Goal: Task Accomplishment & Management: Use online tool/utility

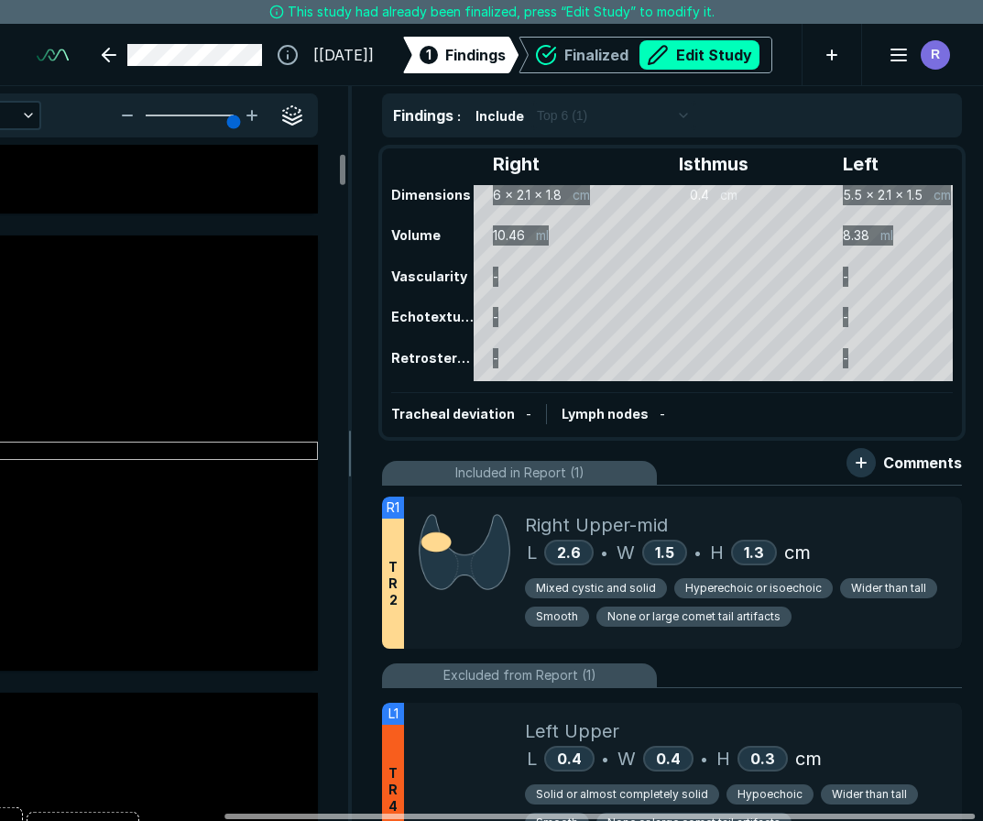
scroll to position [0, 285]
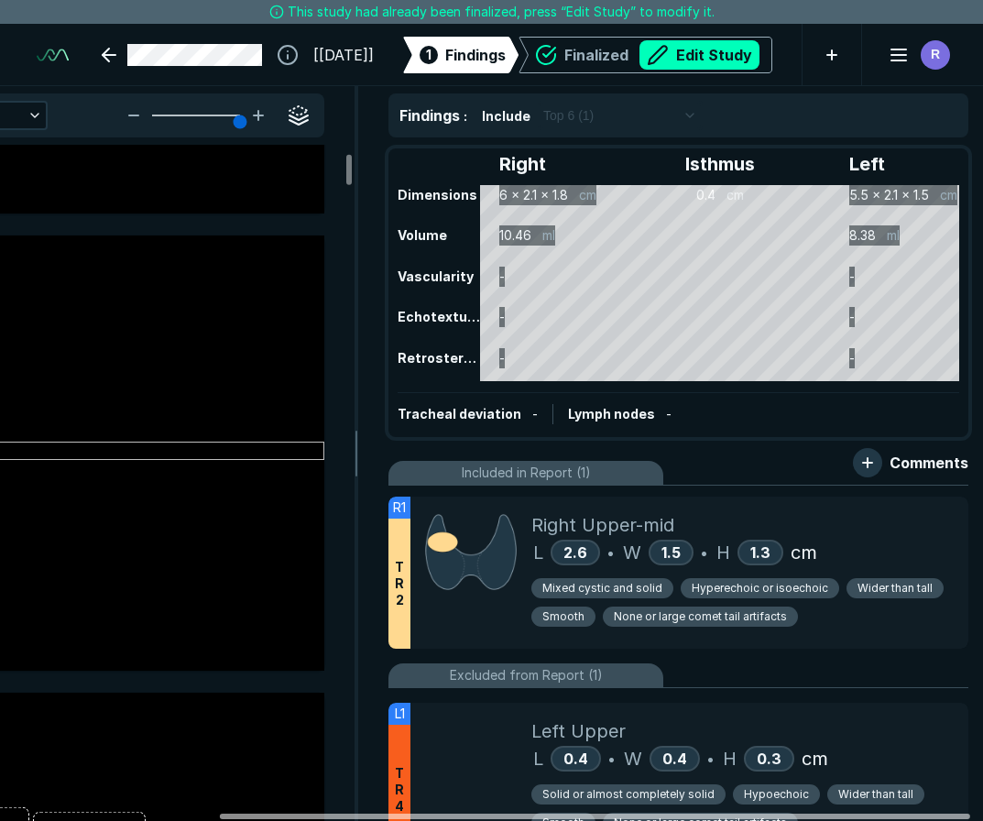
drag, startPoint x: 653, startPoint y: 818, endPoint x: 872, endPoint y: 793, distance: 219.5
click at [872, 814] on div at bounding box center [595, 816] width 751 height 5
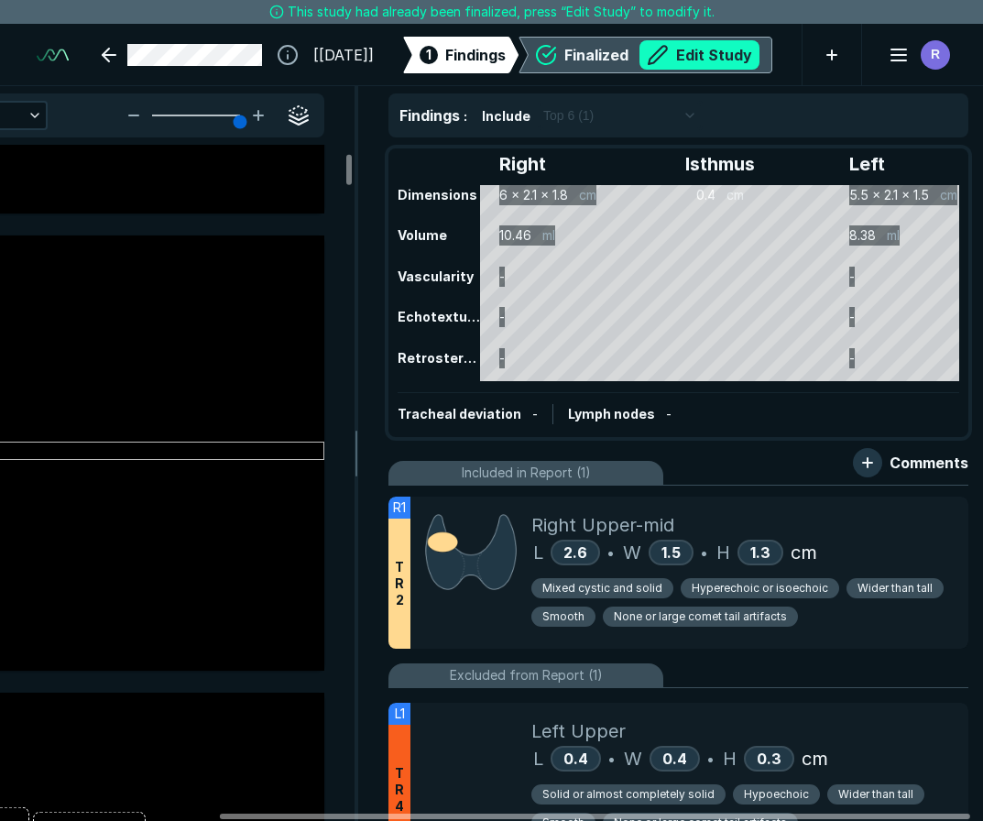
click at [696, 49] on button "Edit Study" at bounding box center [700, 54] width 120 height 29
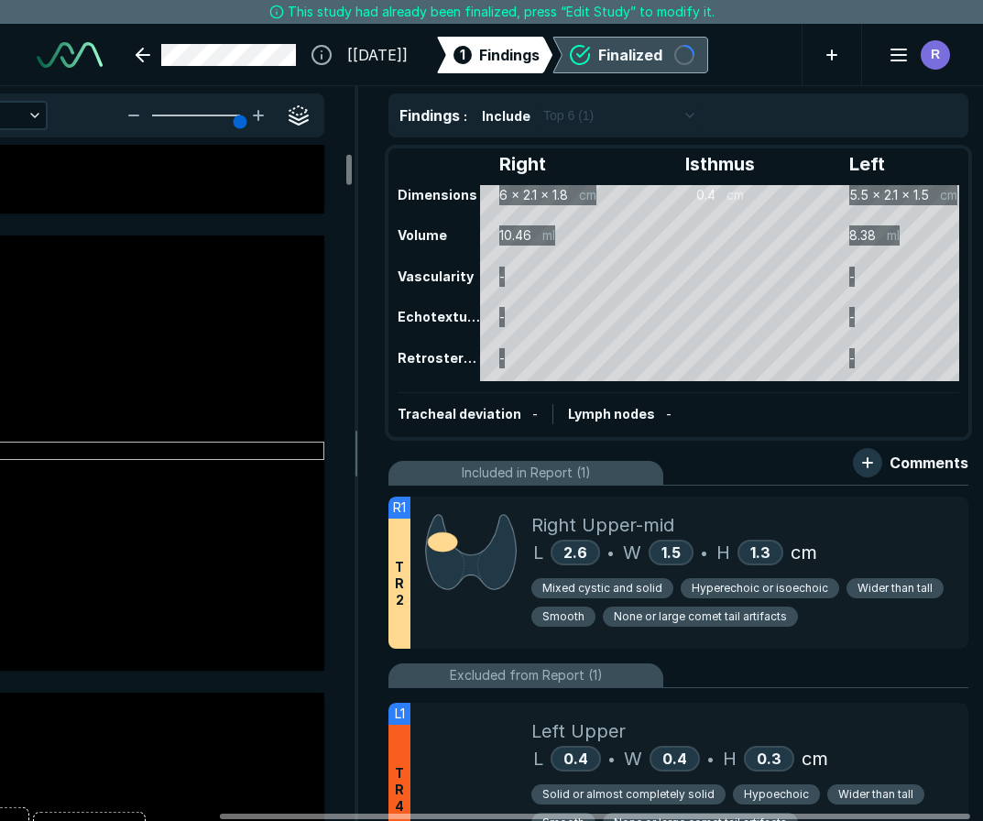
scroll to position [5731, 6781]
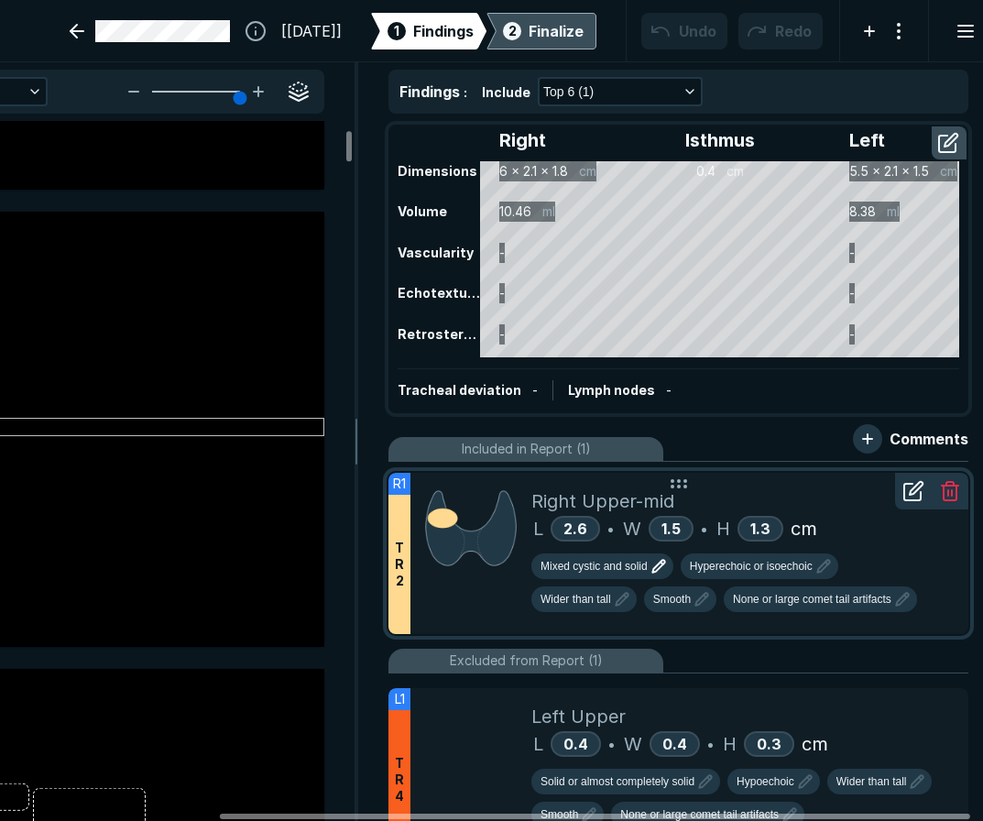
click at [656, 569] on icon "button" at bounding box center [659, 566] width 22 height 22
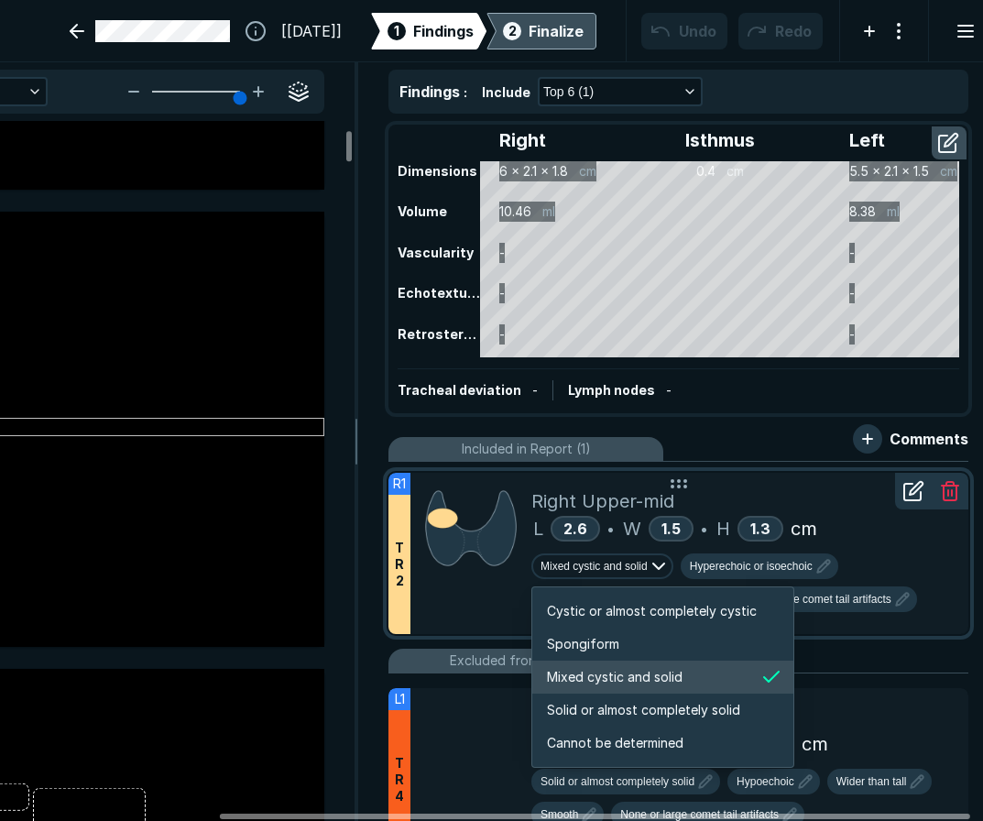
scroll to position [3058, 3520]
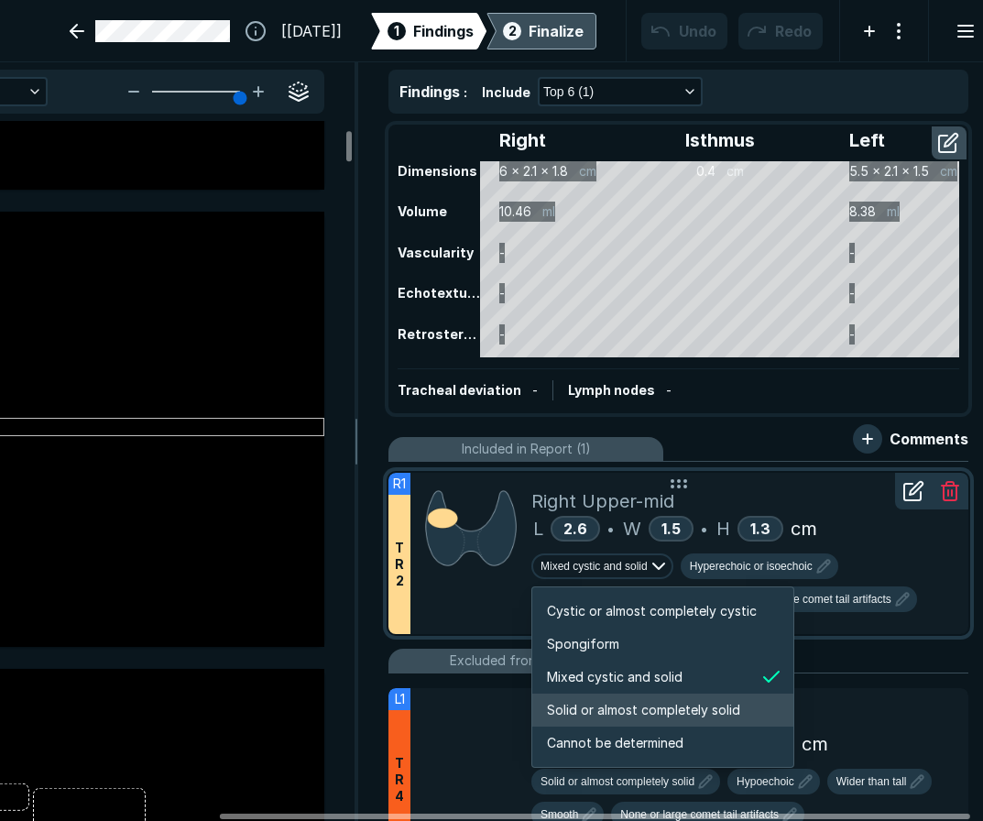
click at [623, 709] on span "Solid or almost completely solid" at bounding box center [643, 710] width 193 height 20
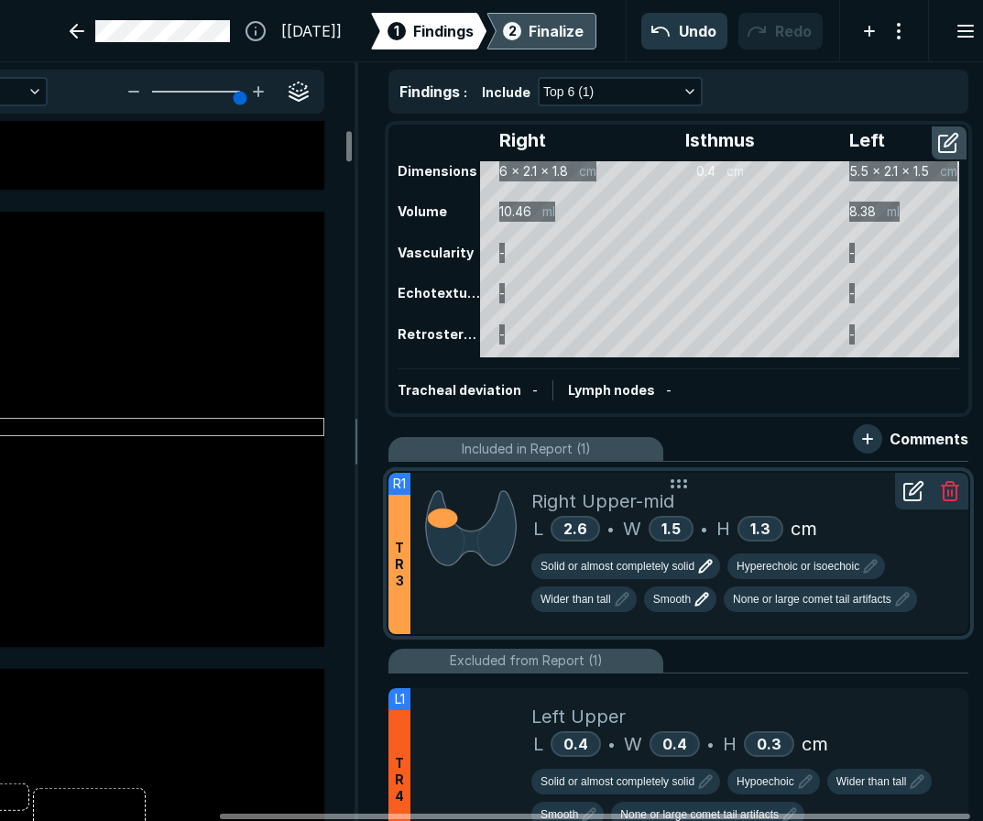
click at [706, 596] on icon "button" at bounding box center [702, 599] width 22 height 22
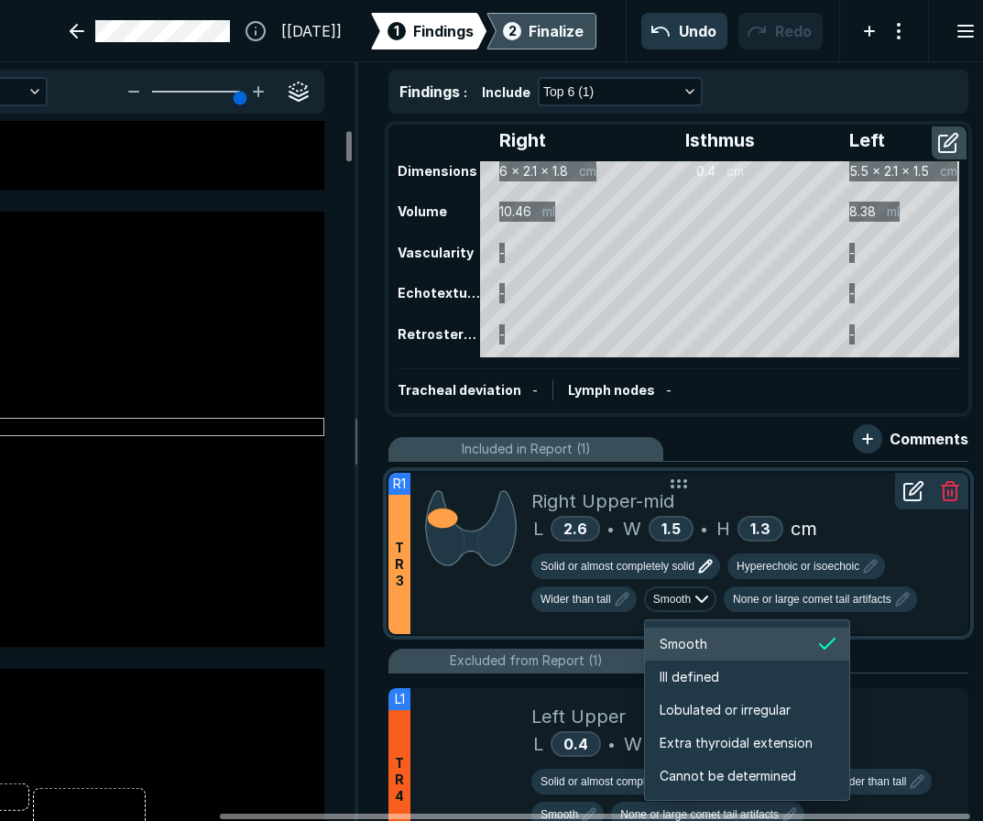
scroll to position [3058, 3260]
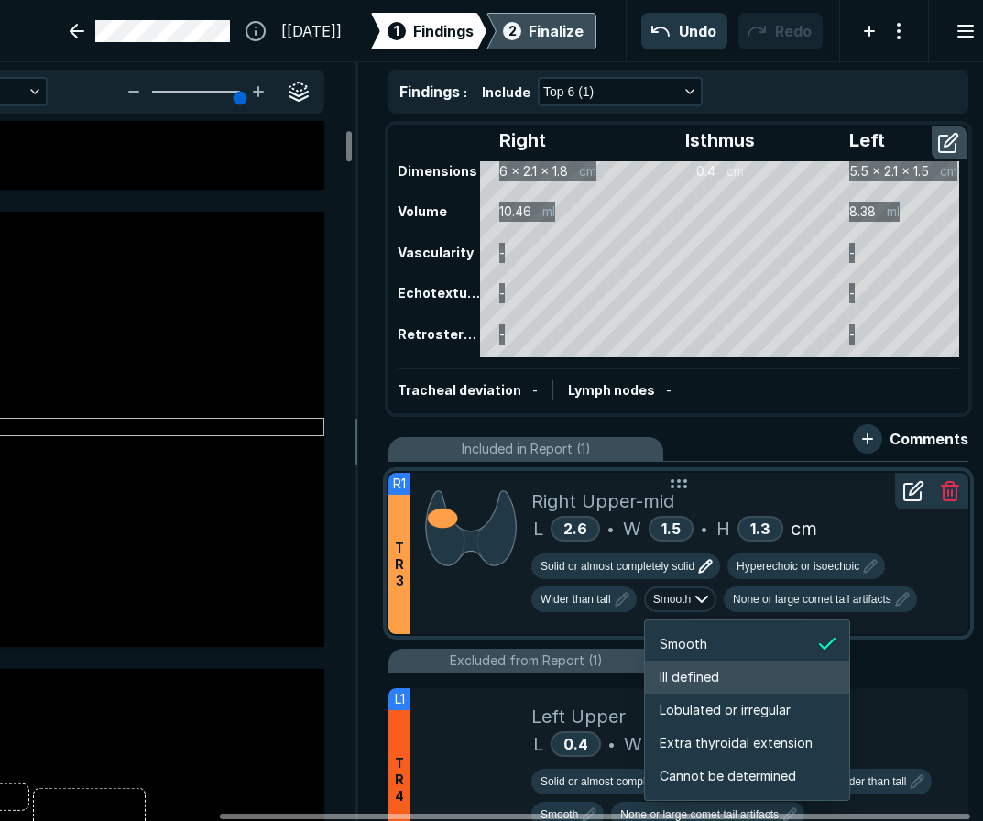
click at [693, 670] on span "Ill defined" at bounding box center [690, 677] width 60 height 20
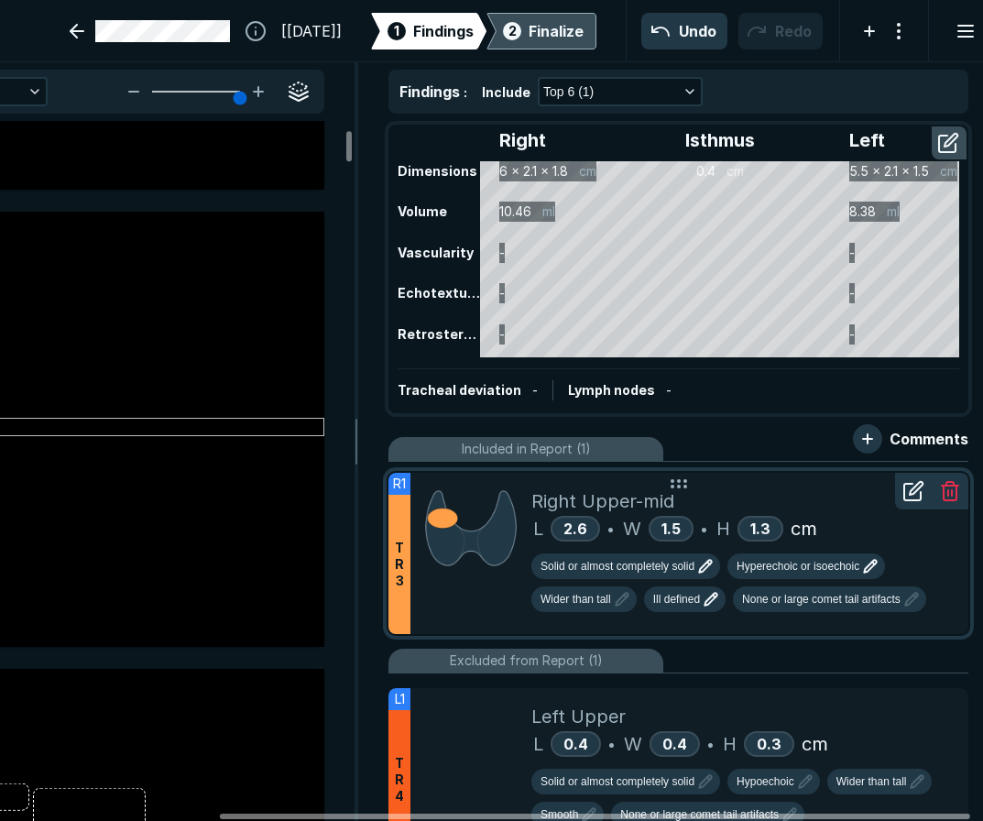
click at [785, 570] on span "Hyperechoic or isoechoic" at bounding box center [798, 566] width 123 height 16
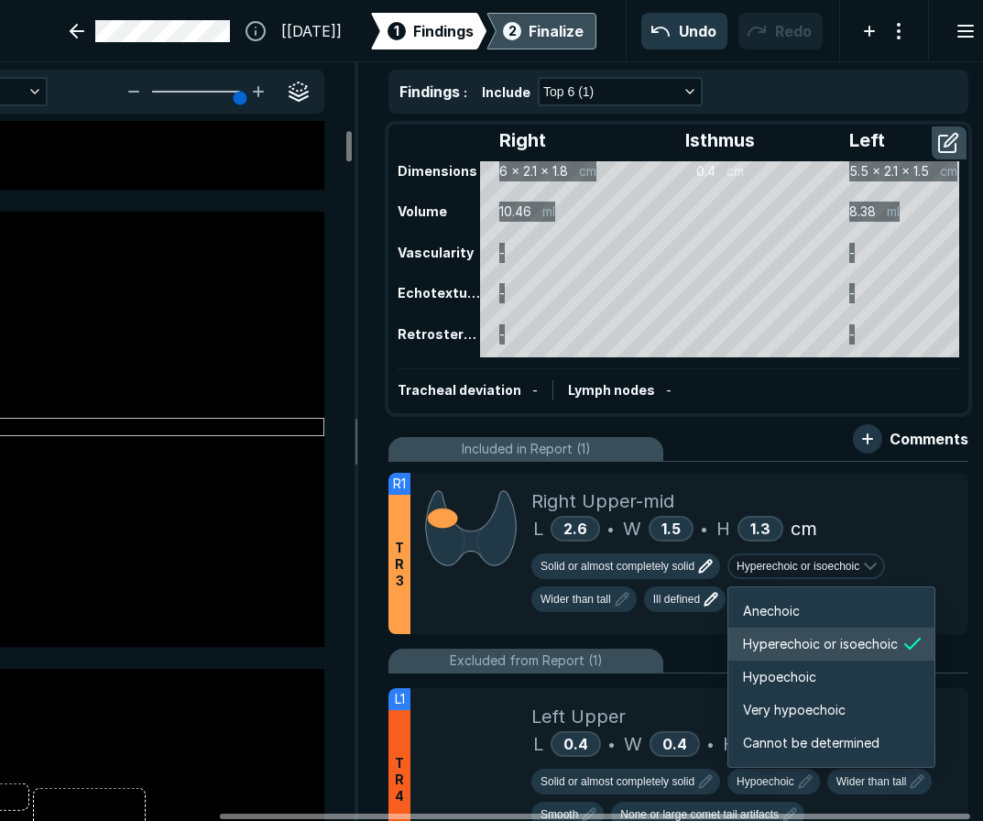
scroll to position [3058, 3285]
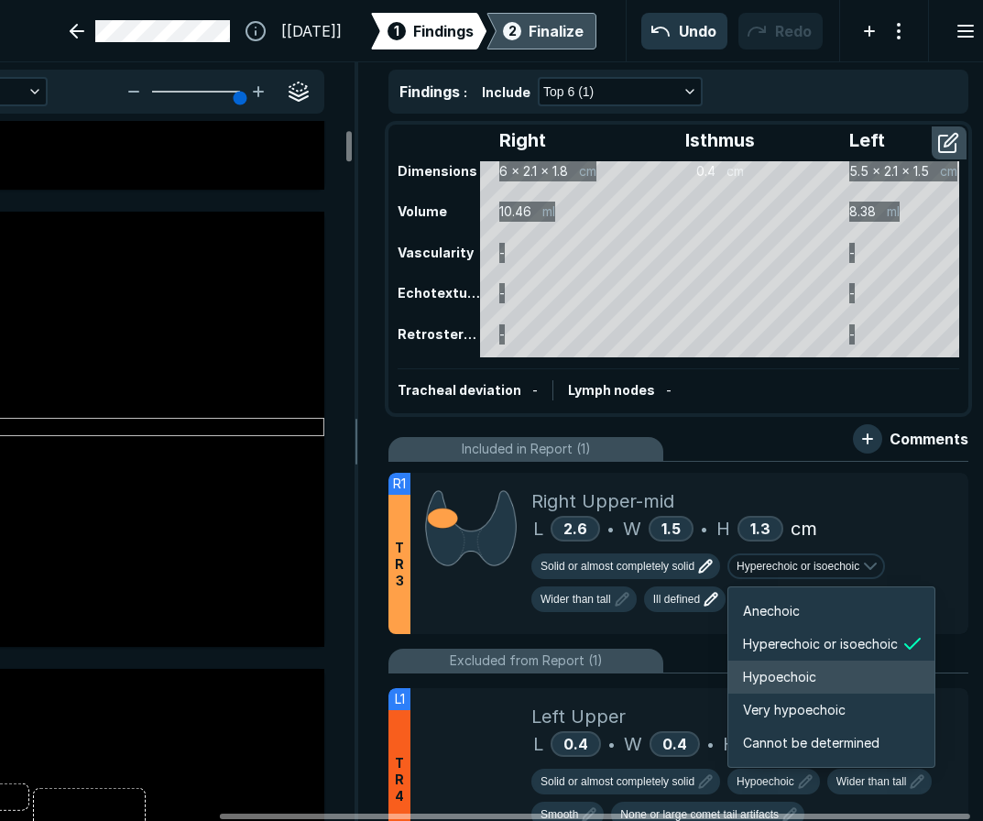
click at [763, 681] on span "Hypoechoic" at bounding box center [779, 677] width 73 height 20
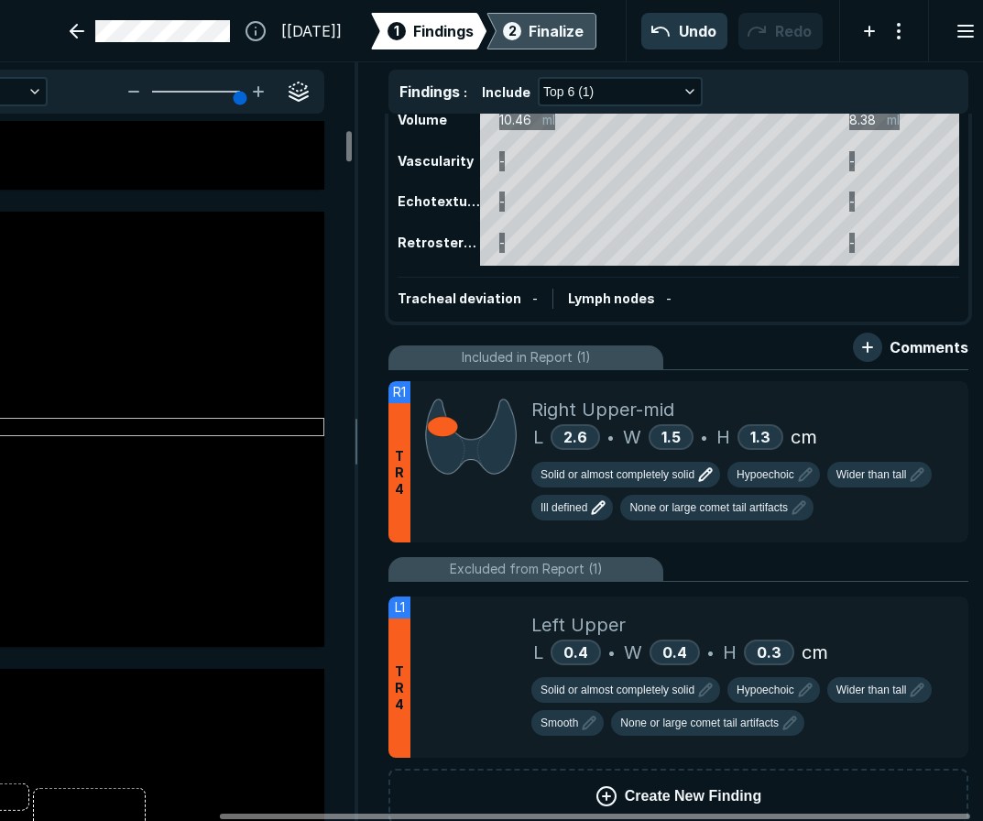
scroll to position [0, 0]
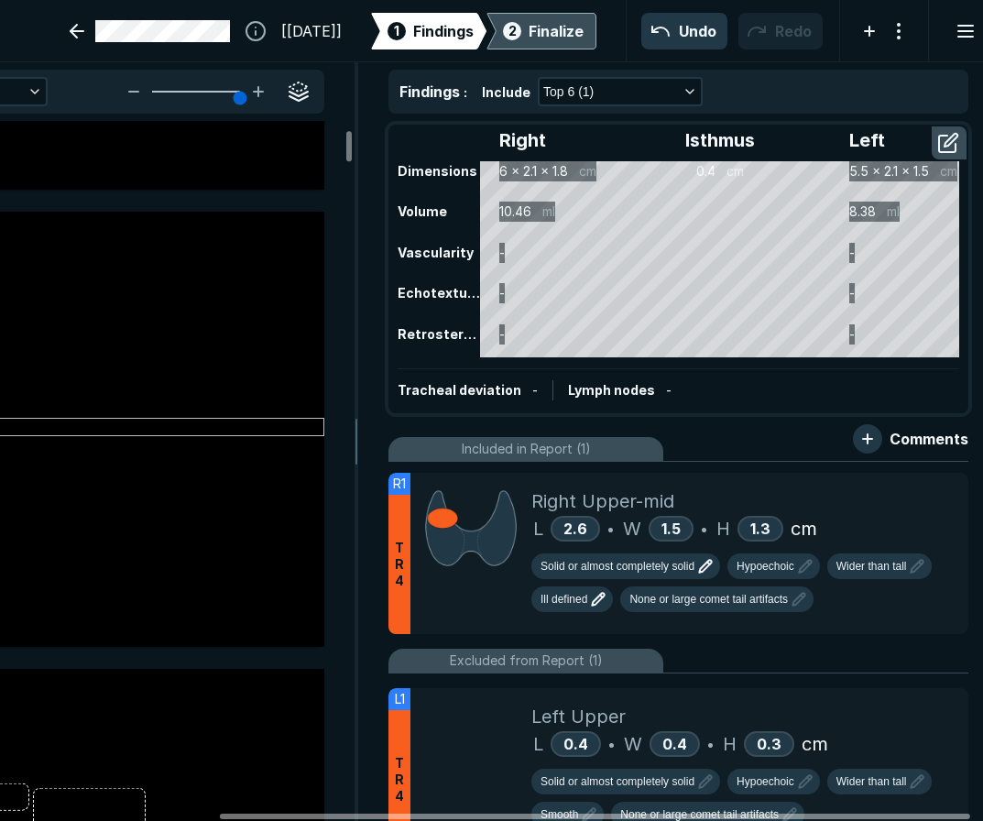
click at [506, 9] on div "[[DATE]] 1 Findings 2 Finalize Undo Redo R" at bounding box center [491, 31] width 983 height 62
click at [509, 20] on div "2 Finalize" at bounding box center [542, 31] width 84 height 37
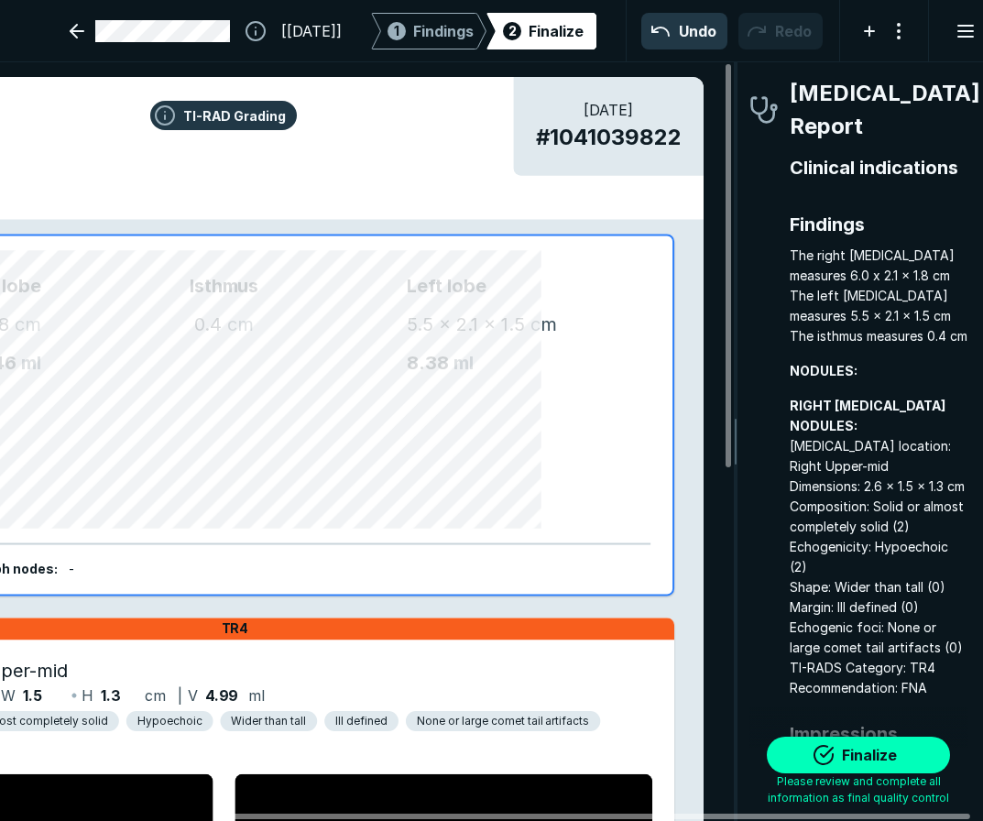
scroll to position [5665, 3312]
click at [846, 748] on button "Finalize" at bounding box center [858, 755] width 183 height 37
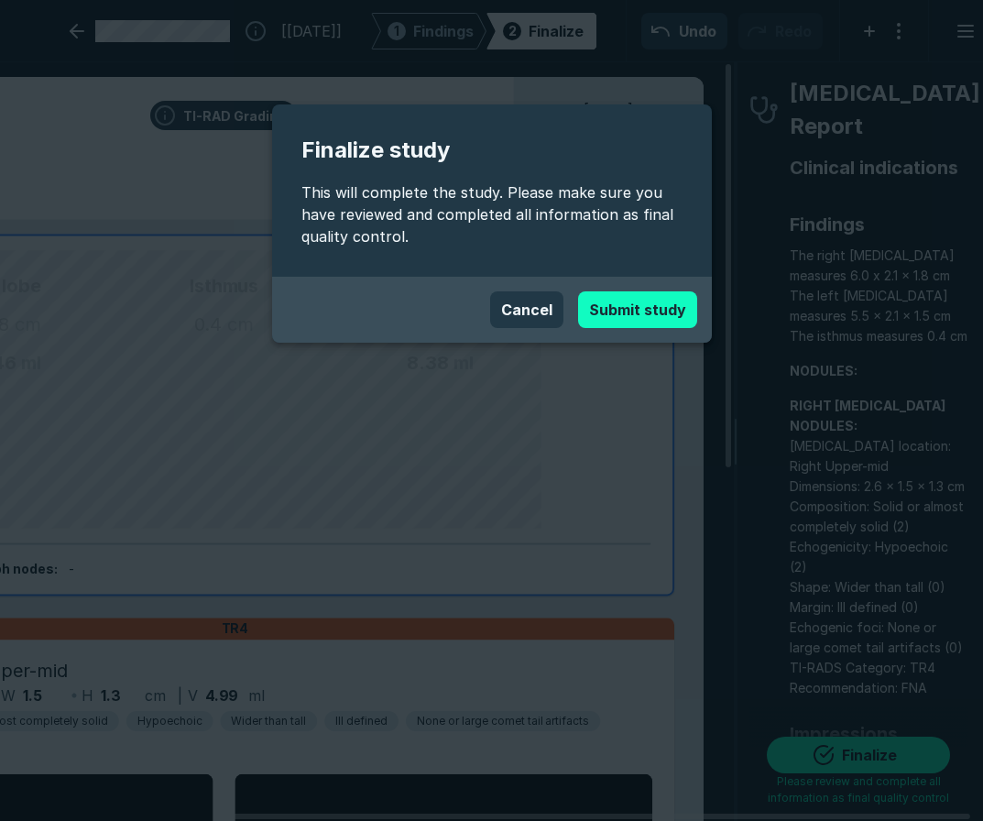
click at [647, 310] on button "Submit study" at bounding box center [637, 309] width 119 height 37
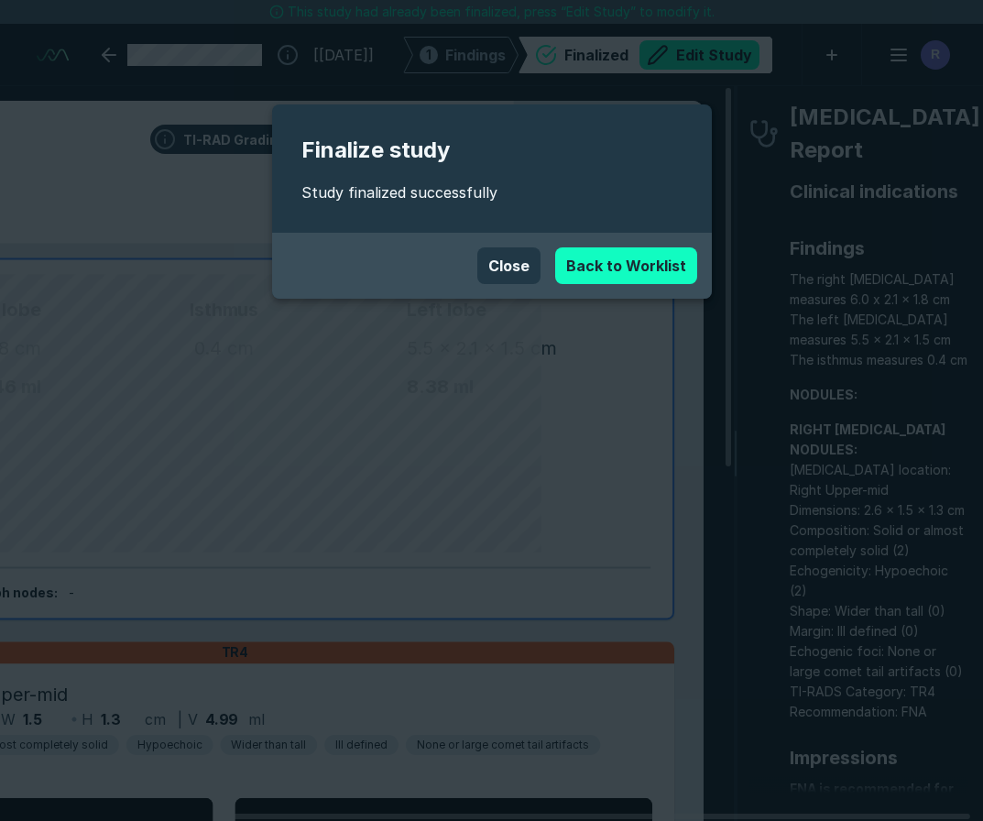
click at [590, 265] on link "Back to Worklist" at bounding box center [626, 265] width 142 height 37
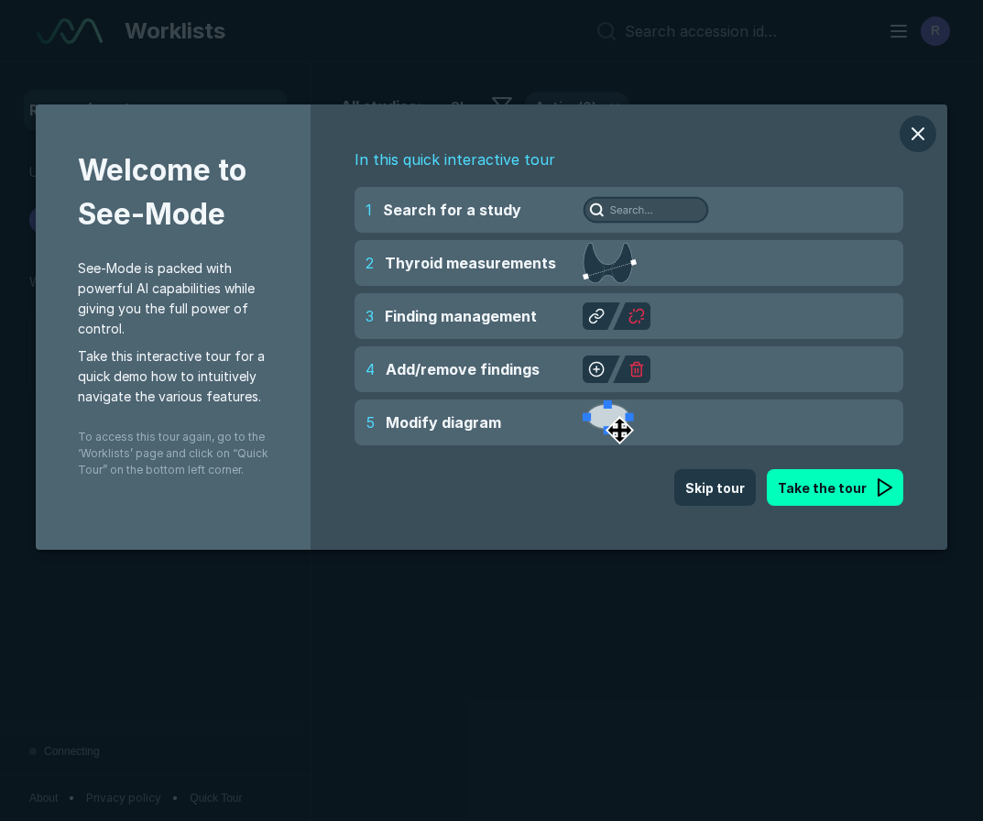
scroll to position [5438, 5086]
click at [912, 137] on button "modal" at bounding box center [918, 133] width 37 height 37
